Goal: Transaction & Acquisition: Subscribe to service/newsletter

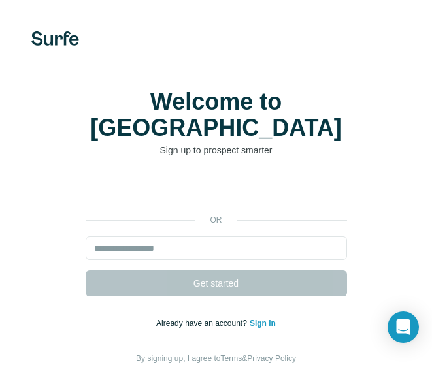
click at [295, 176] on div "Sign in with Google. Opens in new tab" at bounding box center [216, 190] width 261 height 29
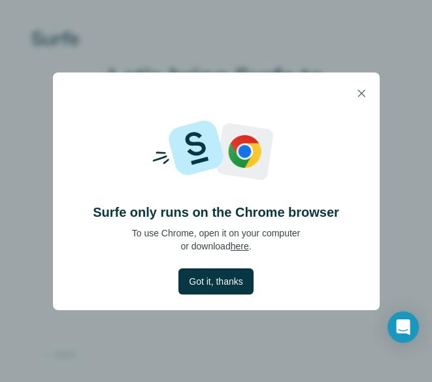
click at [233, 285] on span "Got it, thanks" at bounding box center [216, 281] width 54 height 13
